Goal: Information Seeking & Learning: Check status

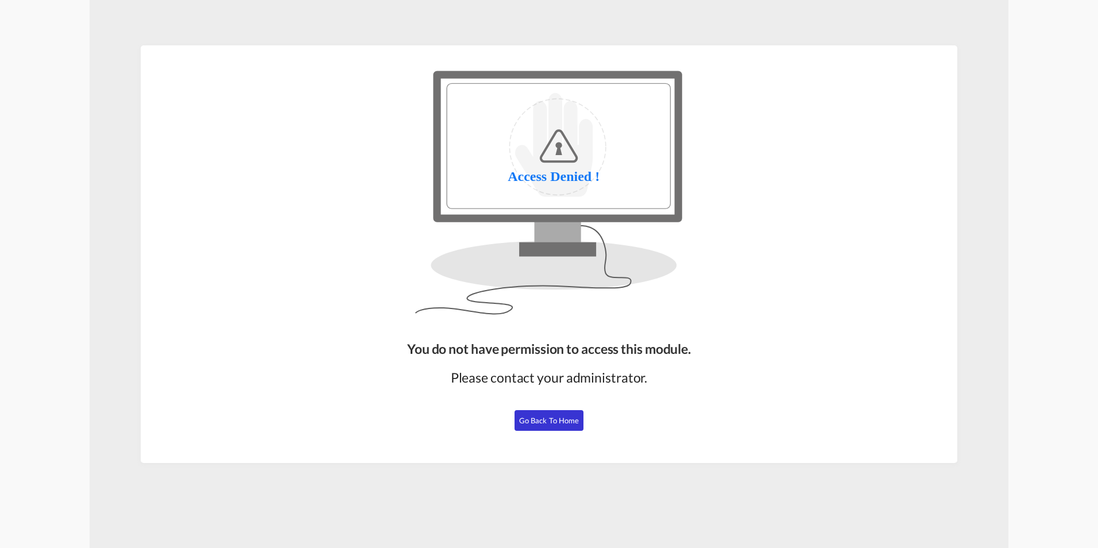
click at [552, 422] on span "Go Back to Home" at bounding box center [549, 420] width 60 height 9
